Goal: Contribute content

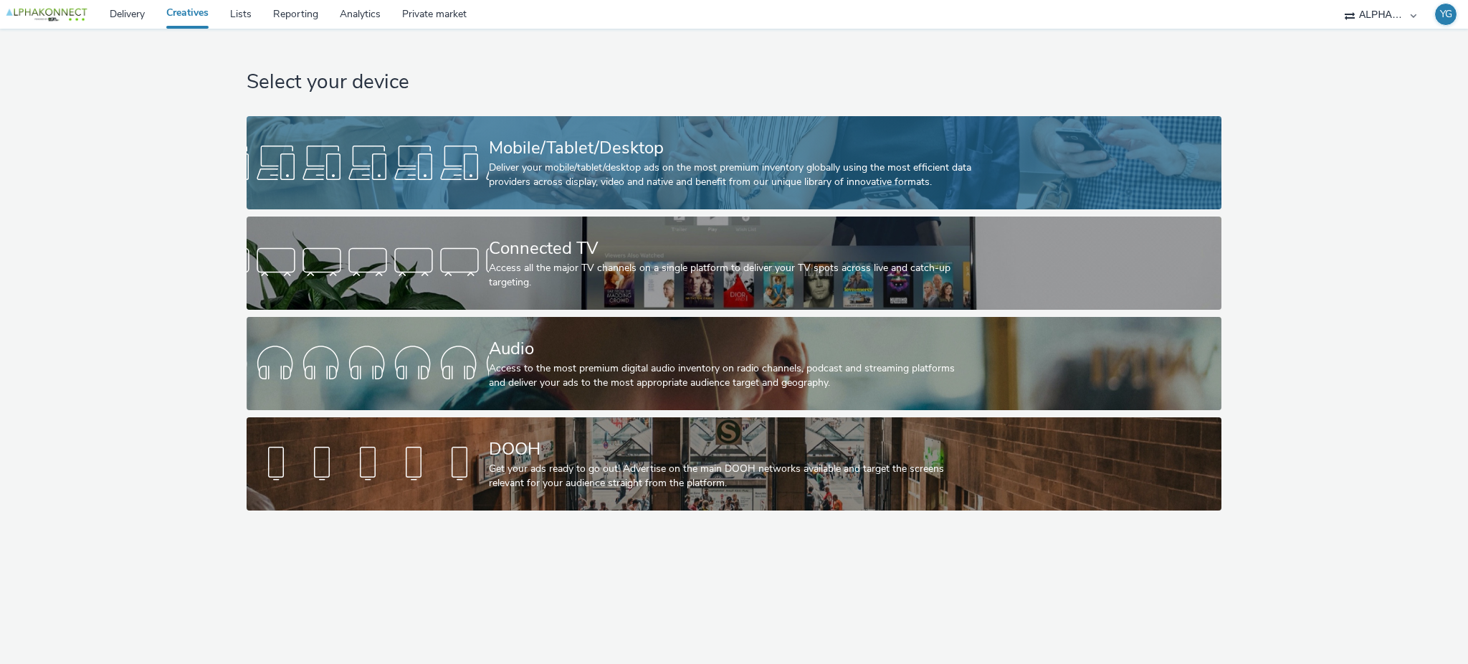
click at [529, 156] on div "Mobile/Tablet/Desktop" at bounding box center [731, 147] width 485 height 25
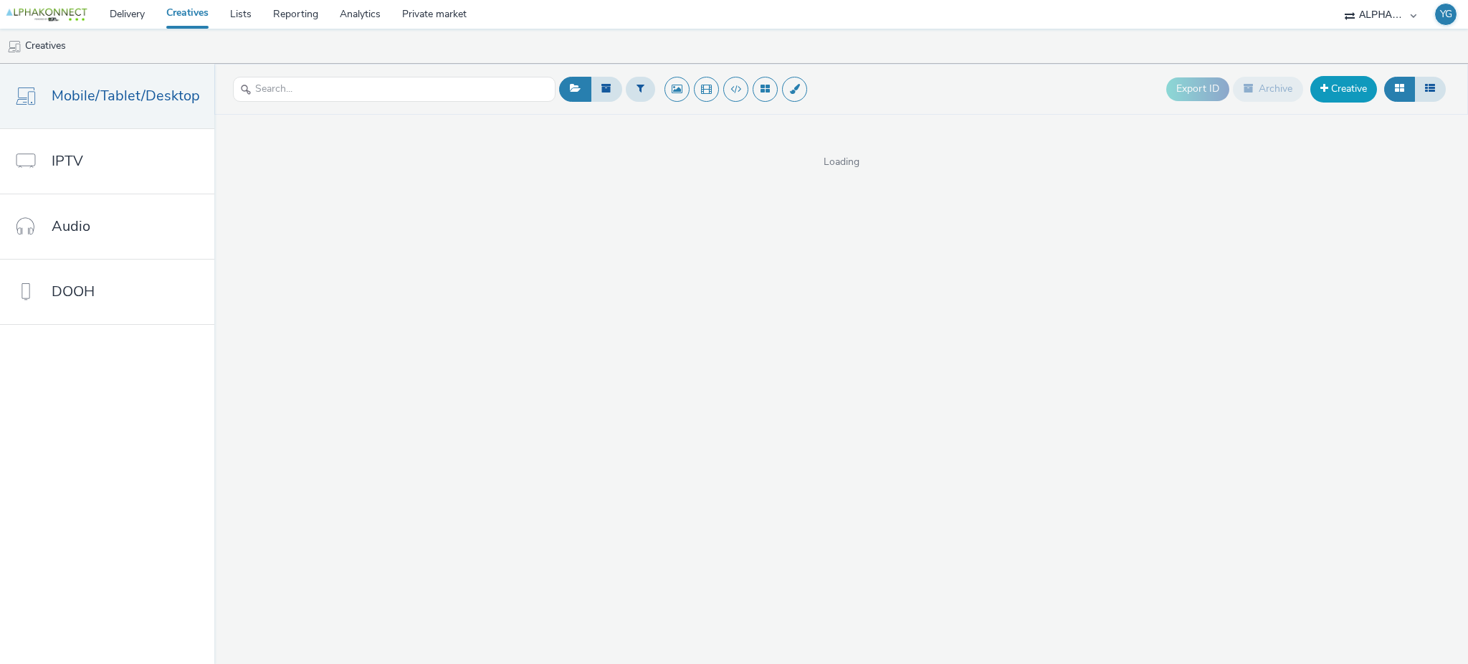
click at [1328, 90] on link "Creative" at bounding box center [1343, 89] width 67 height 26
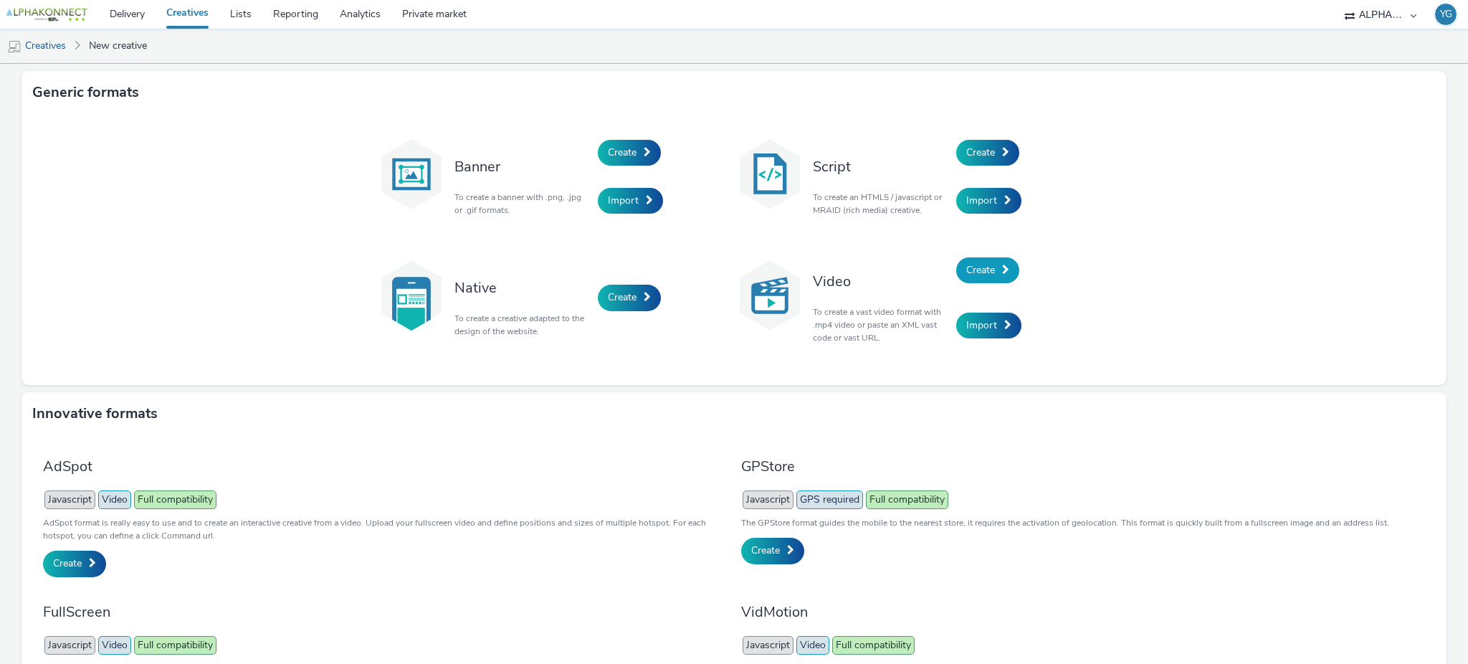
click at [1002, 268] on span at bounding box center [1005, 269] width 7 height 10
click at [990, 270] on link "Create" at bounding box center [987, 270] width 63 height 26
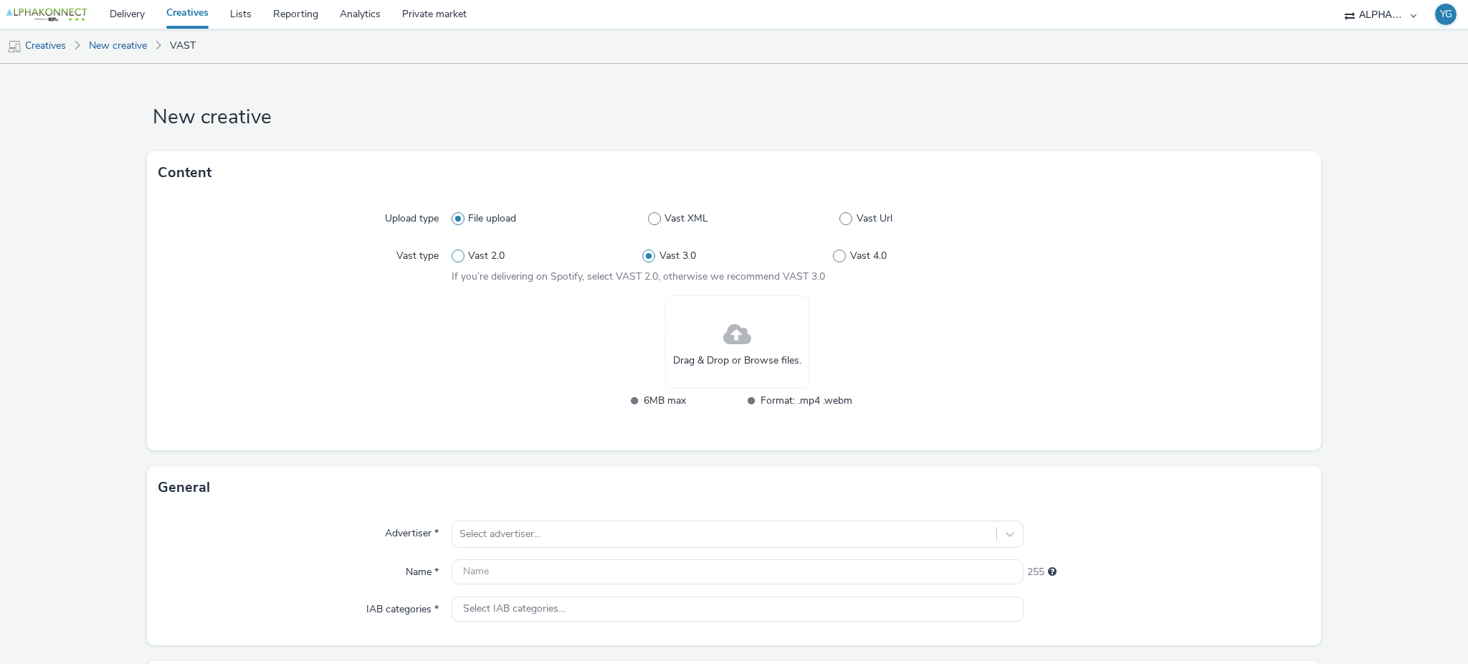
click at [455, 257] on span at bounding box center [458, 255] width 13 height 13
click at [455, 257] on input "Vast 2.0" at bounding box center [456, 256] width 9 height 9
radio input "true"
radio input "false"
click at [867, 212] on span "Vast Url" at bounding box center [875, 218] width 36 height 14
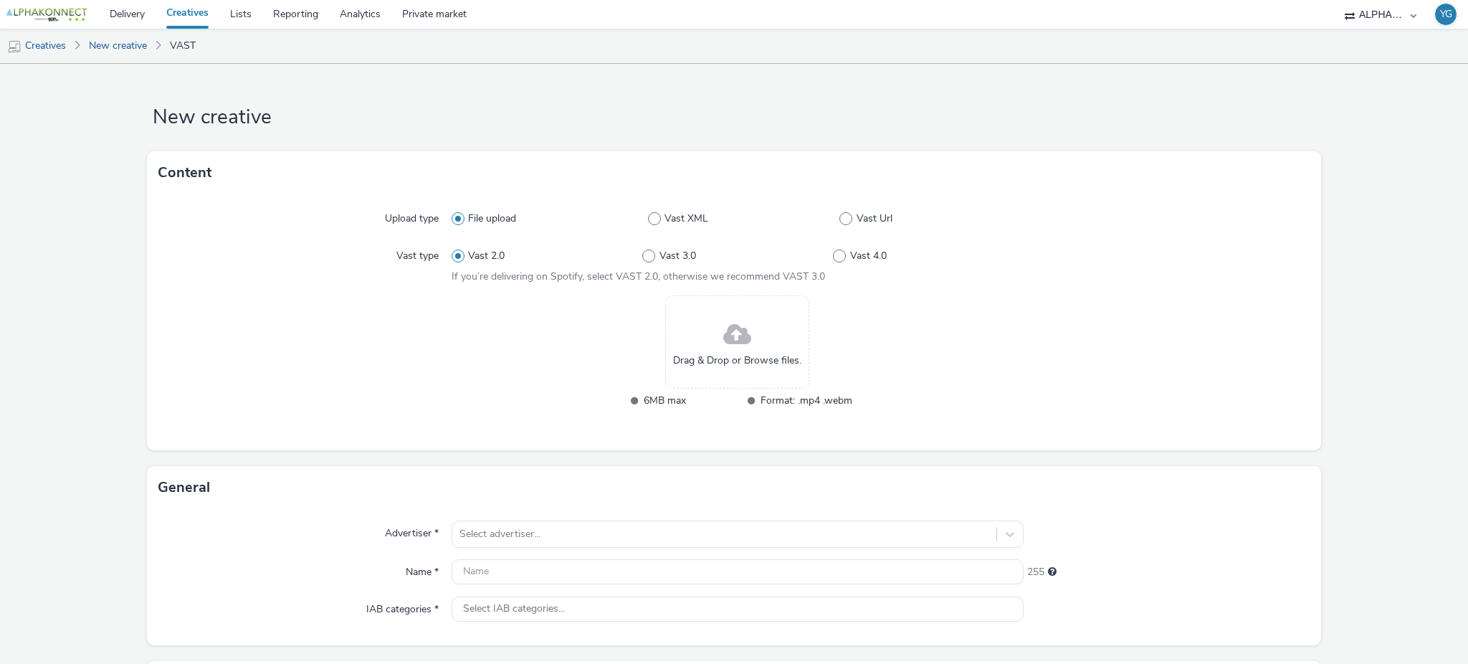
click at [849, 214] on input "Vast Url" at bounding box center [843, 218] width 9 height 9
radio input "false"
radio input "true"
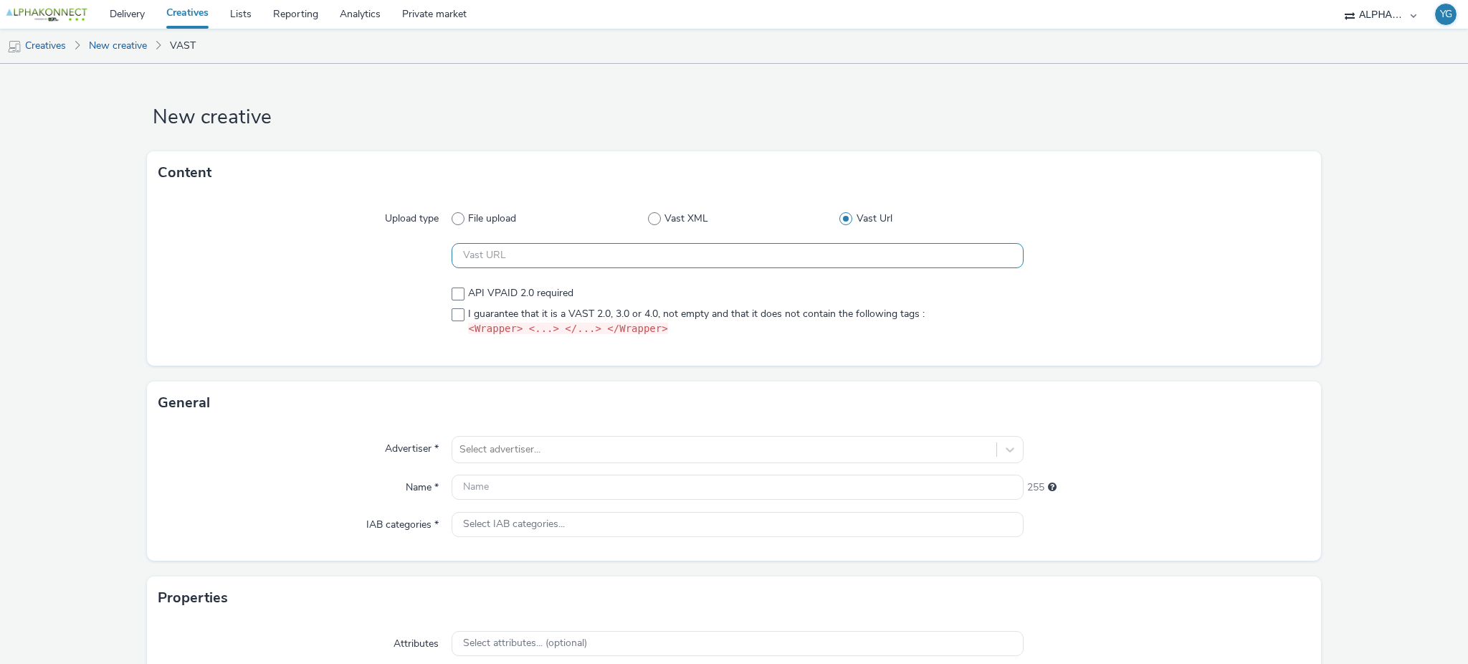
drag, startPoint x: 631, startPoint y: 264, endPoint x: 968, endPoint y: 265, distance: 336.2
click at [968, 265] on input "text" at bounding box center [738, 255] width 572 height 25
click at [938, 328] on label "I guarantee that it is a VAST 2.0, 3.0 or 4.0, not empty and that it does not c…" at bounding box center [738, 322] width 572 height 30
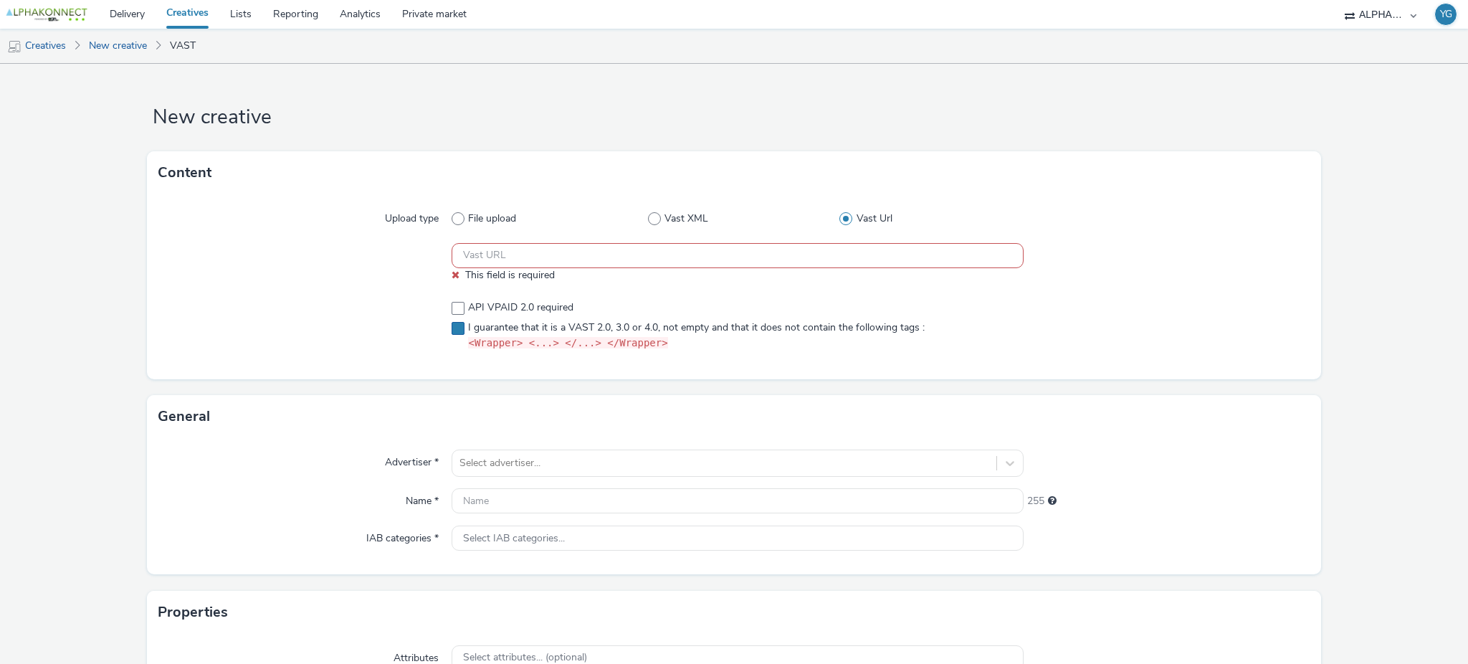
checkbox input "true"
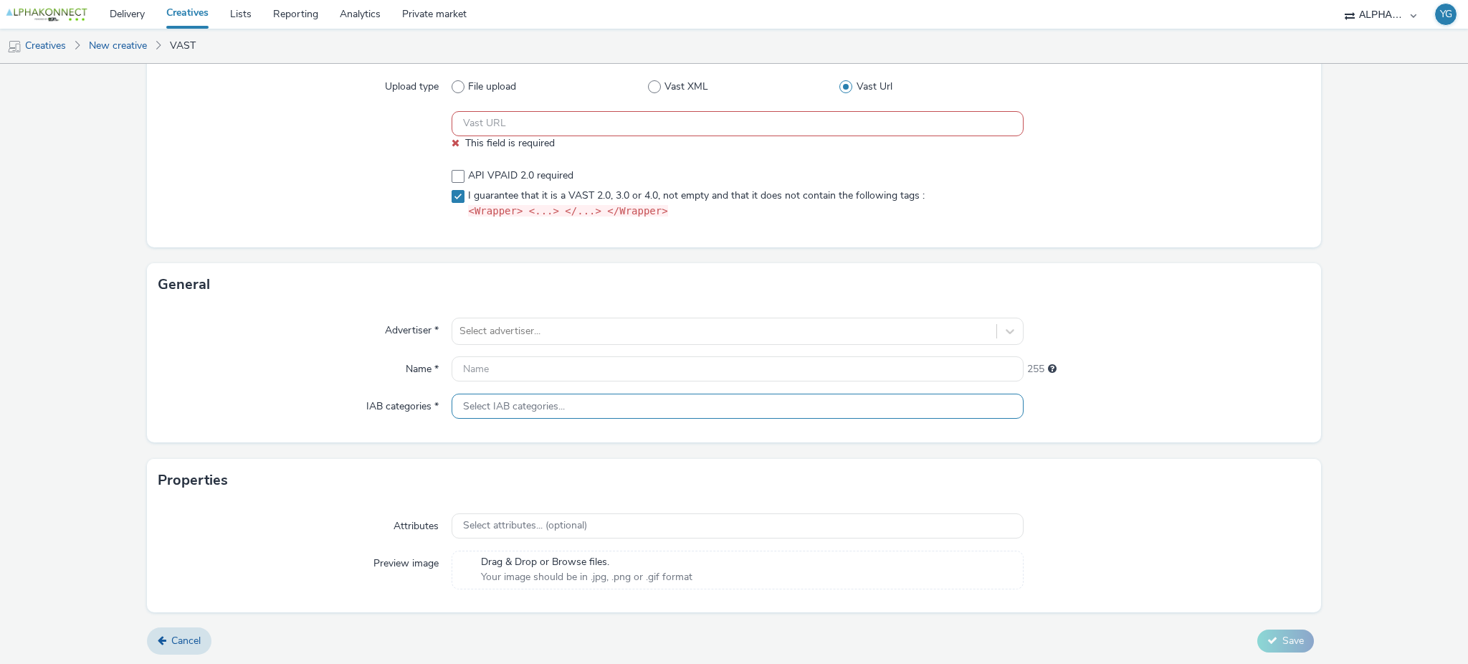
scroll to position [133, 0]
click at [59, 44] on link "Creatives" at bounding box center [36, 46] width 73 height 34
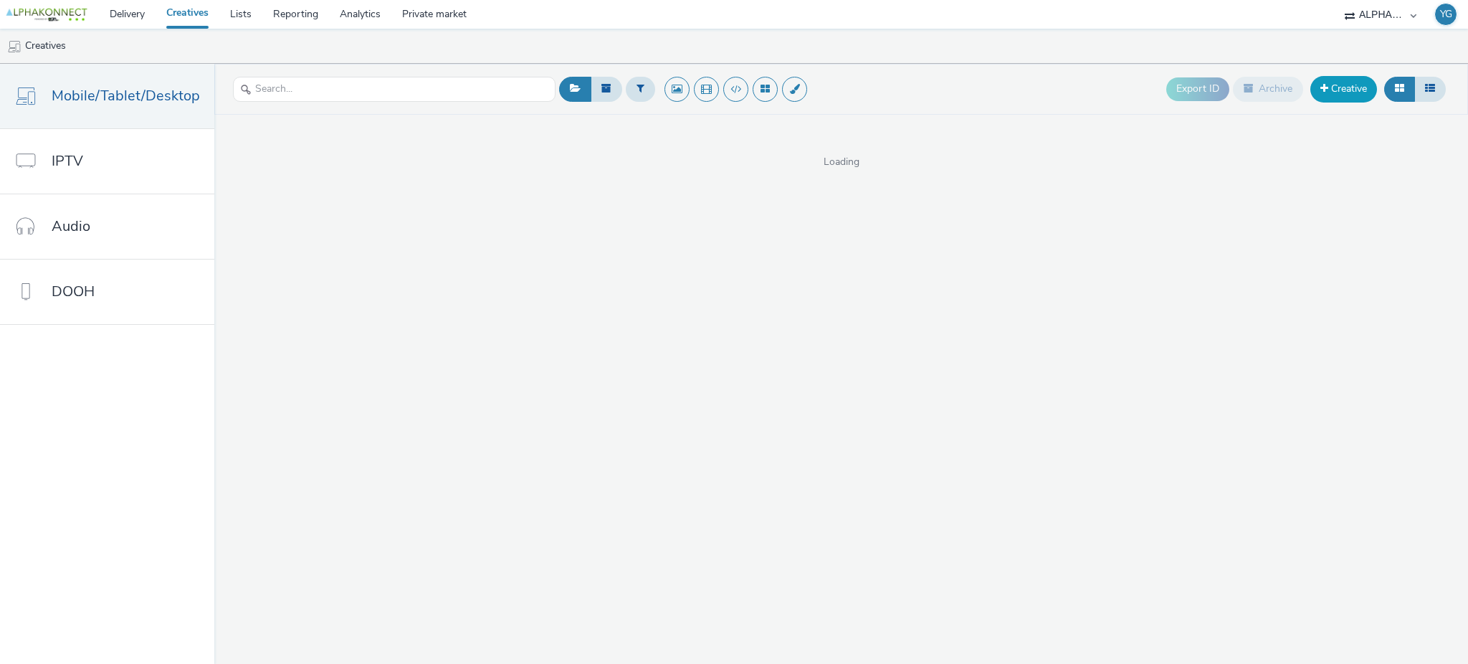
click at [1352, 99] on link "Creative" at bounding box center [1343, 89] width 67 height 26
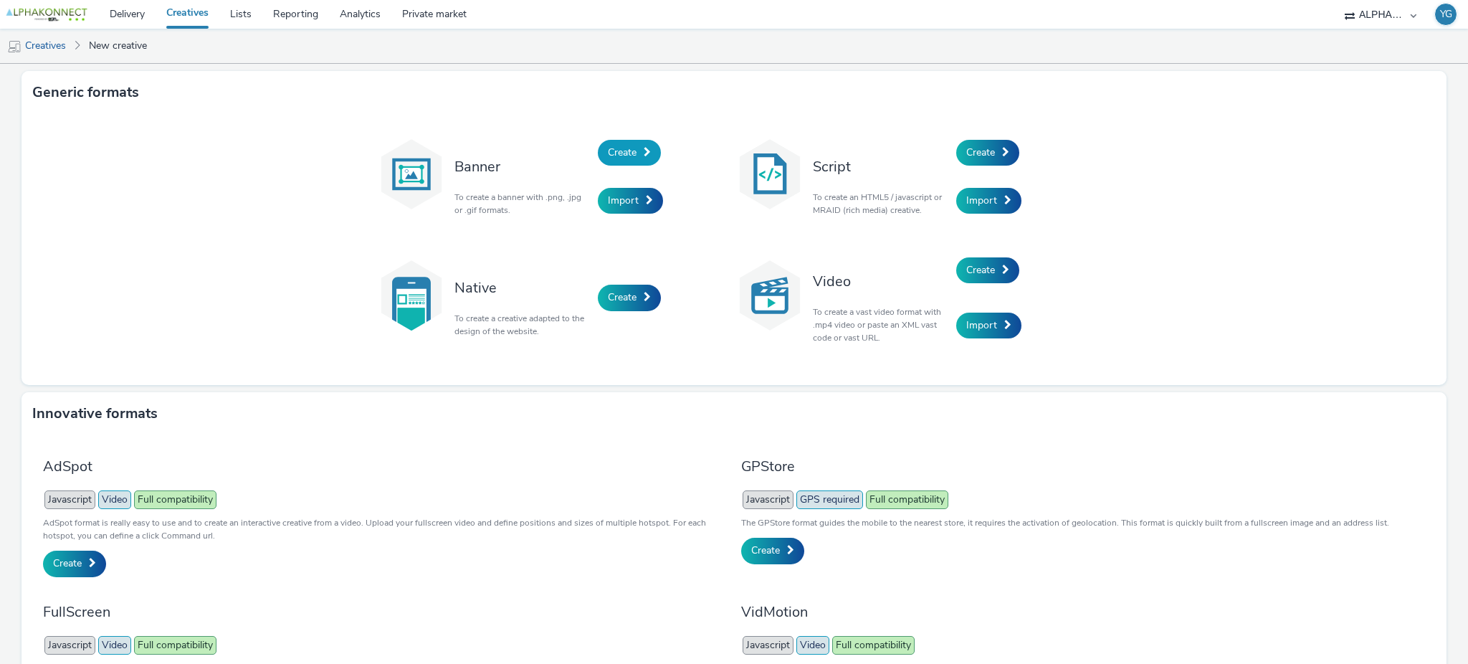
click at [644, 152] on span at bounding box center [647, 152] width 7 height 10
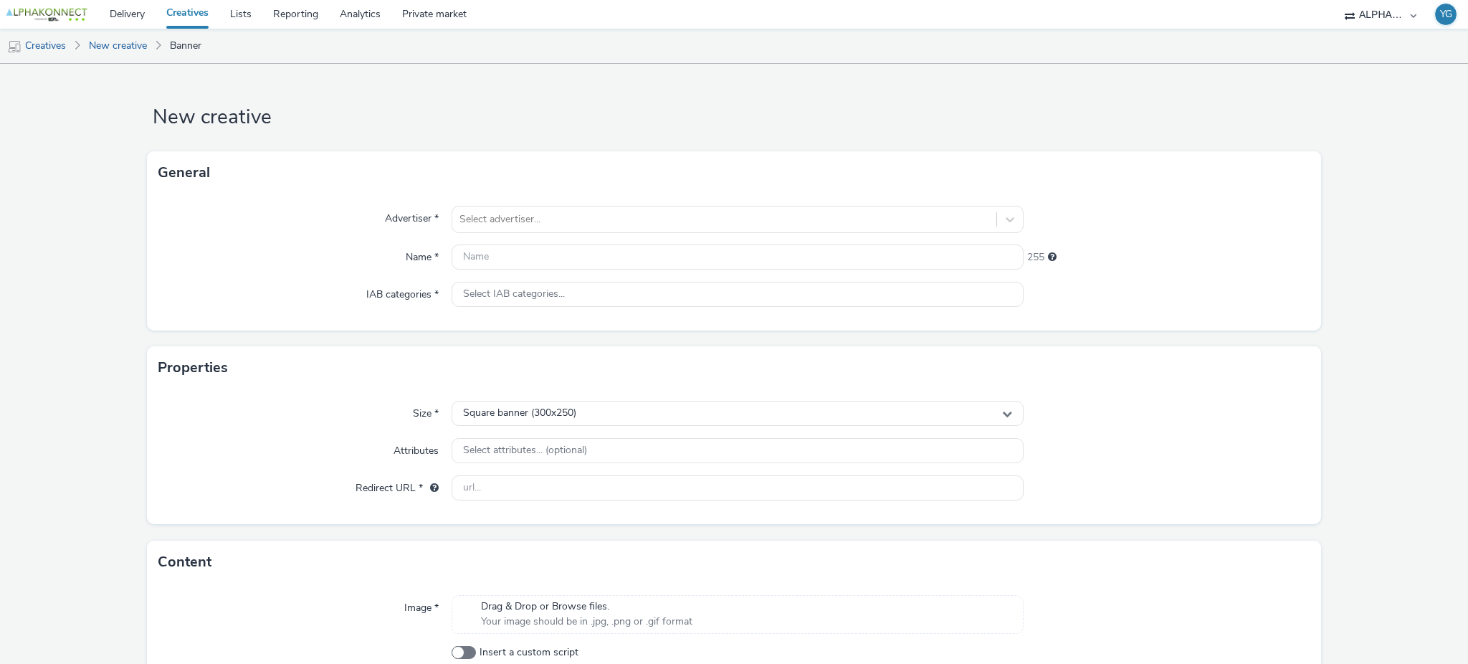
scroll to position [82, 0]
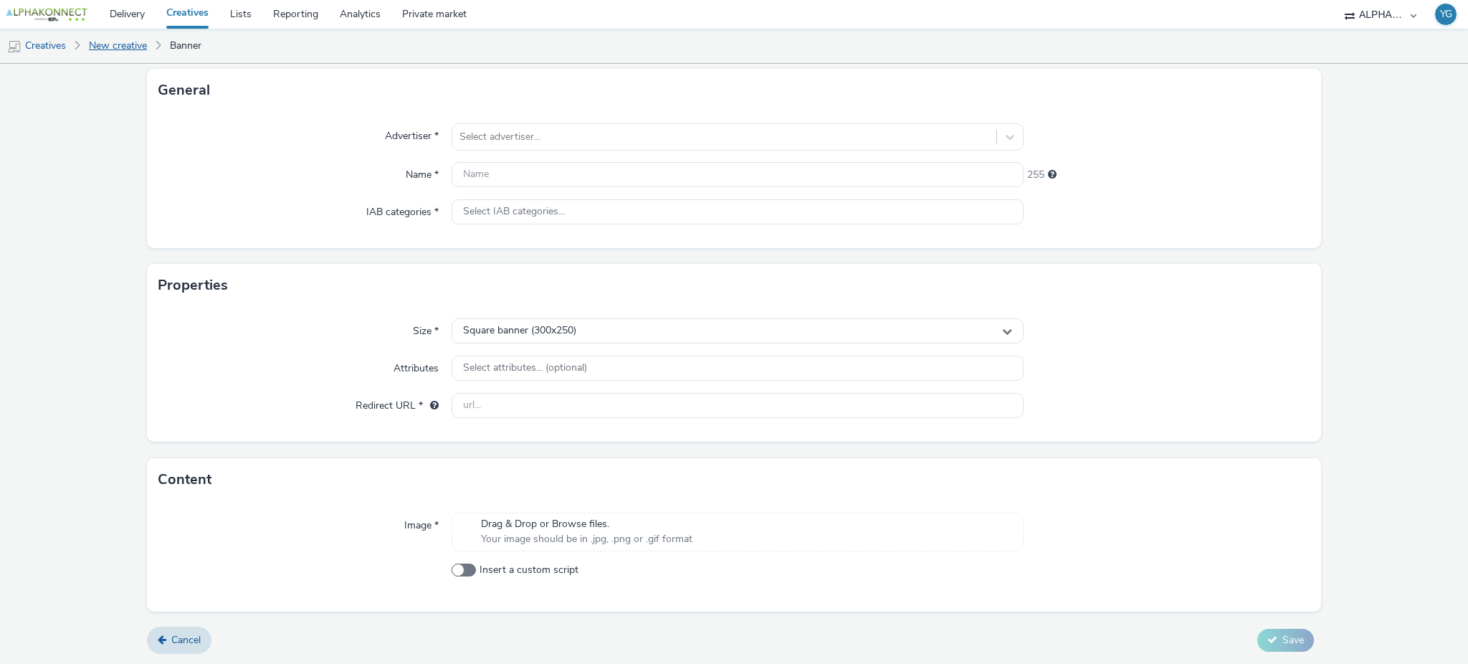
click at [109, 46] on link "New creative" at bounding box center [118, 46] width 72 height 34
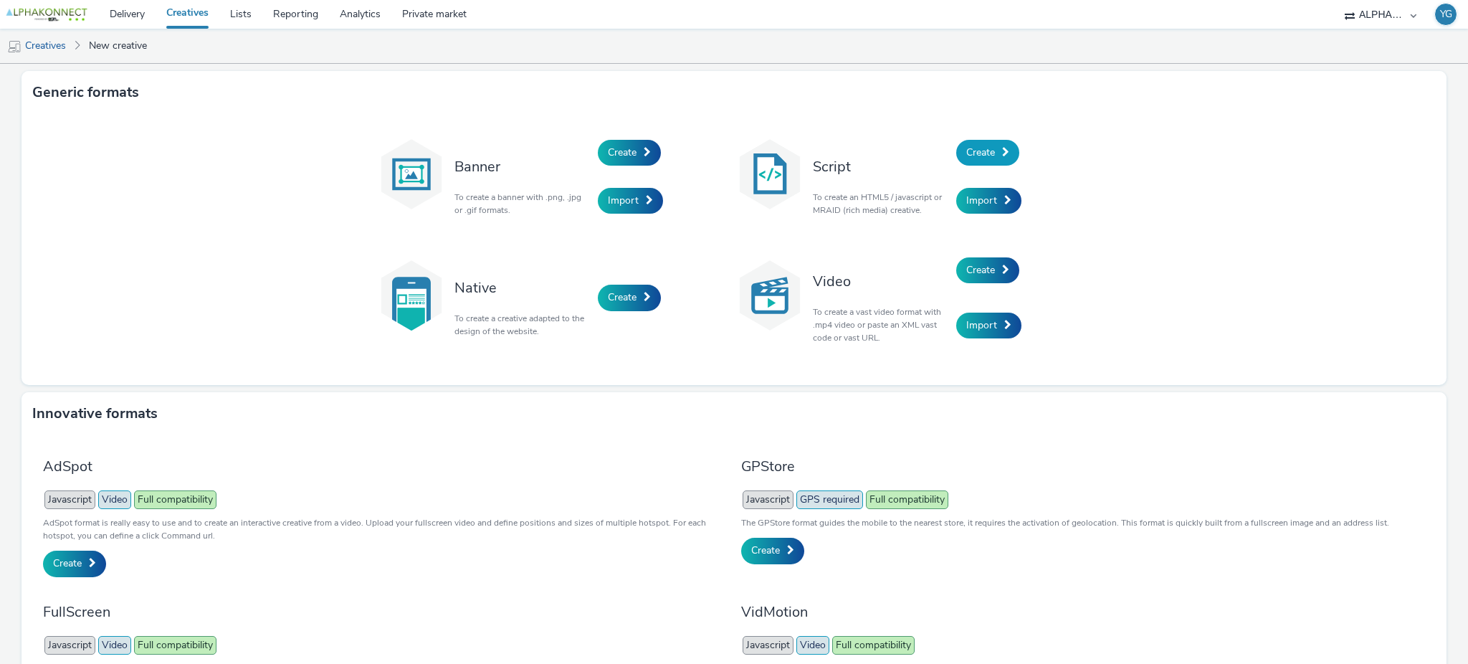
click at [996, 158] on link "Create" at bounding box center [987, 153] width 63 height 26
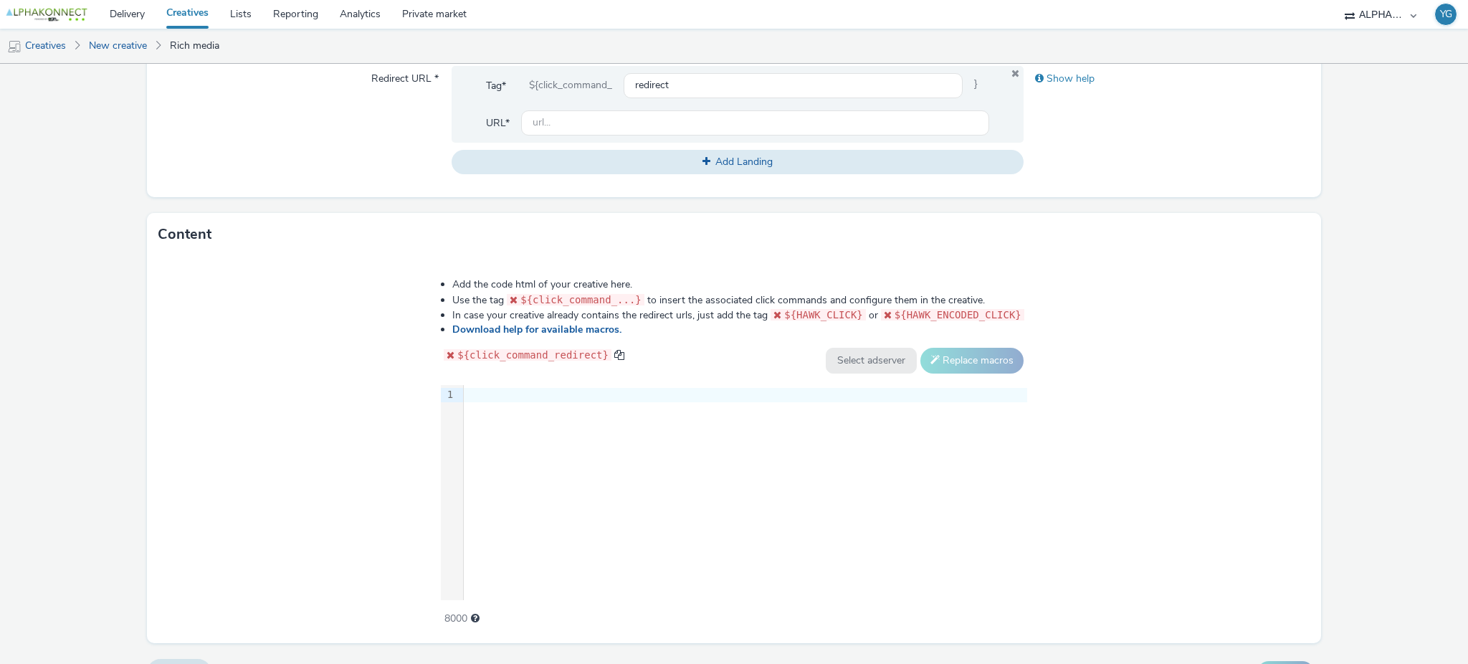
scroll to position [566, 0]
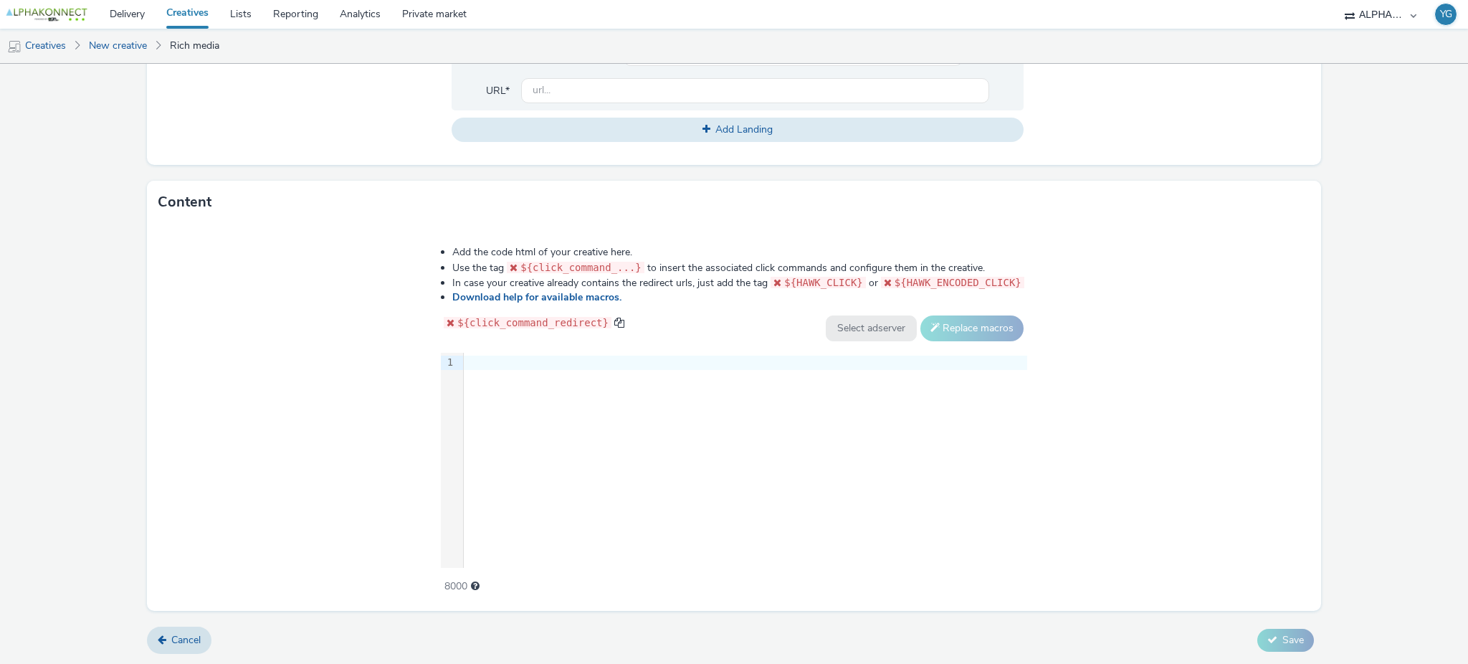
click at [656, 376] on div "9 1 ›" at bounding box center [734, 460] width 586 height 215
drag, startPoint x: 568, startPoint y: 372, endPoint x: 439, endPoint y: 356, distance: 130.8
click at [439, 356] on div "Add the code html of your creative here. Use the tag ${click_command_...} to in…" at bounding box center [734, 419] width 690 height 368
click at [107, 47] on link "New creative" at bounding box center [118, 46] width 72 height 34
